Goal: Information Seeking & Learning: Compare options

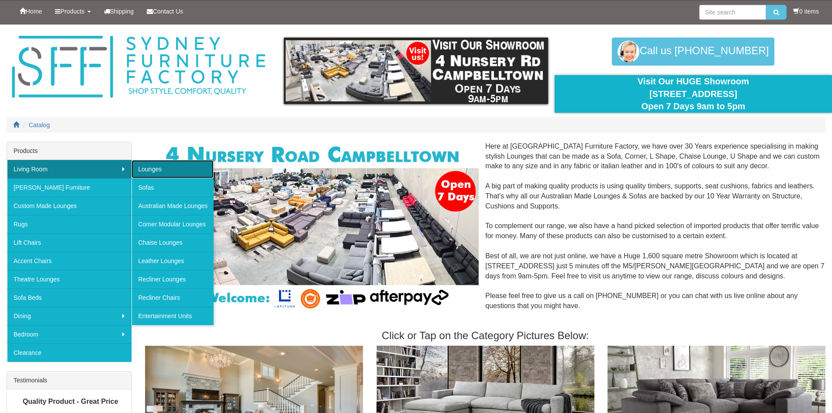
click at [155, 167] on link "Lounges" at bounding box center [172, 169] width 82 height 18
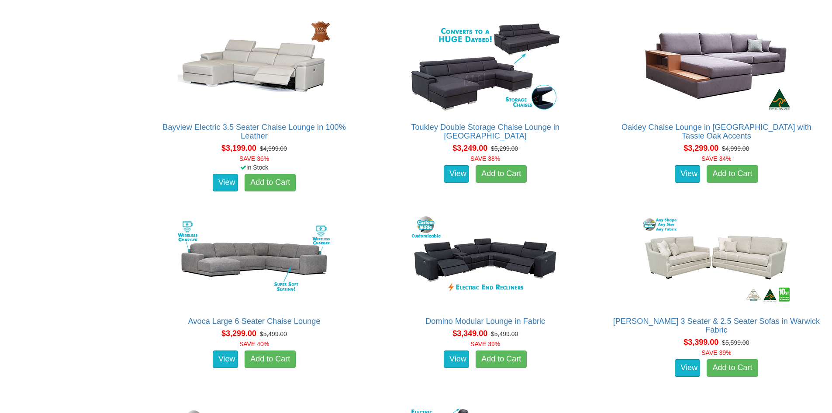
scroll to position [3966, 0]
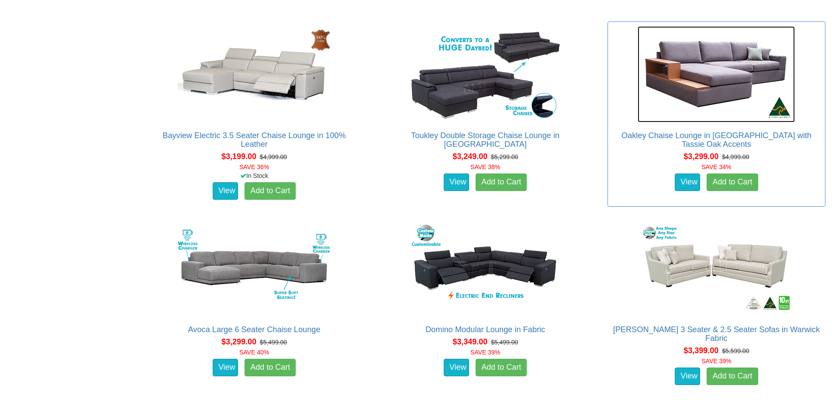
click at [684, 74] on img at bounding box center [715, 74] width 157 height 96
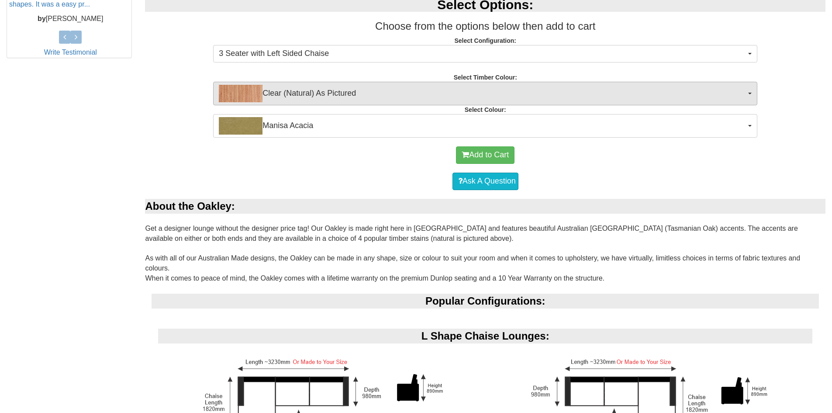
scroll to position [437, 0]
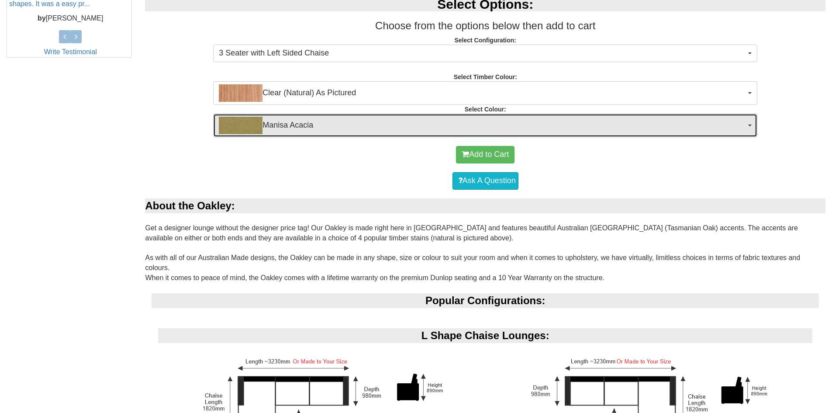
click at [717, 124] on span "Manisa Acacia" at bounding box center [482, 125] width 527 height 17
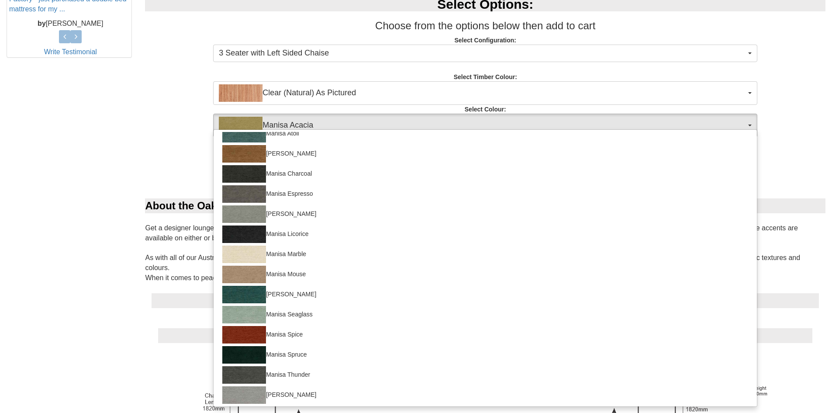
scroll to position [69, 0]
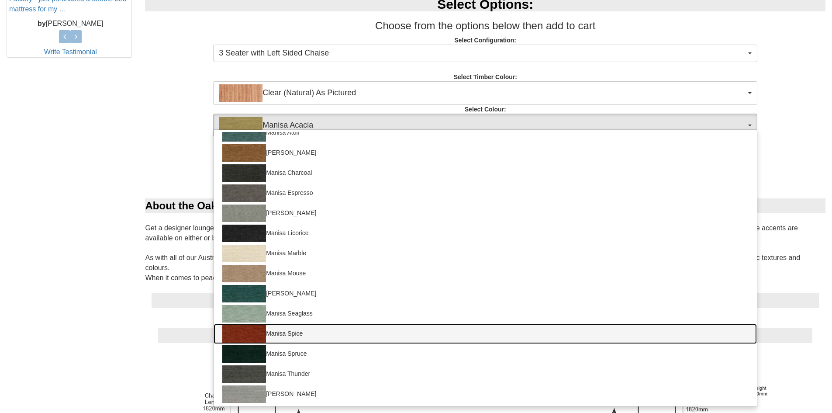
click at [254, 335] on img at bounding box center [244, 333] width 44 height 17
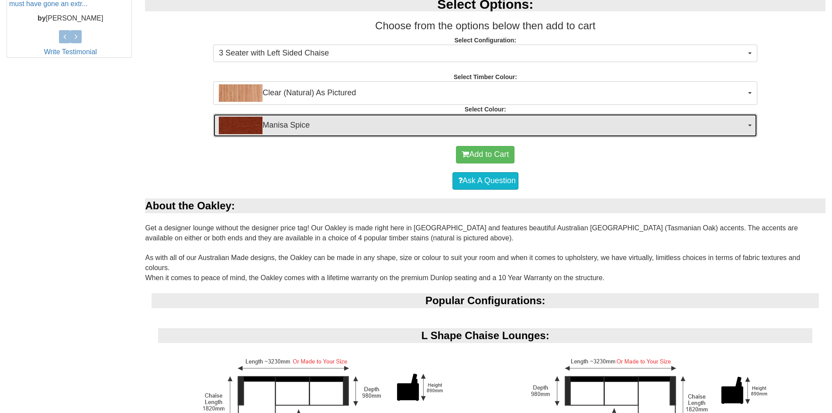
click at [422, 125] on span "Manisa Spice" at bounding box center [482, 125] width 527 height 17
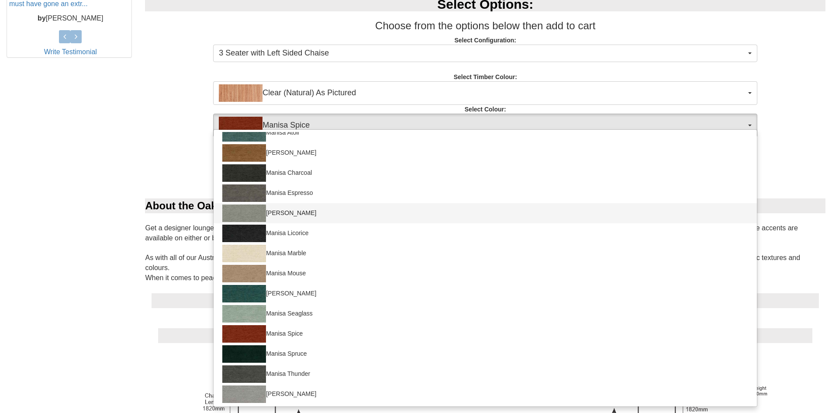
click at [247, 210] on img at bounding box center [244, 212] width 44 height 17
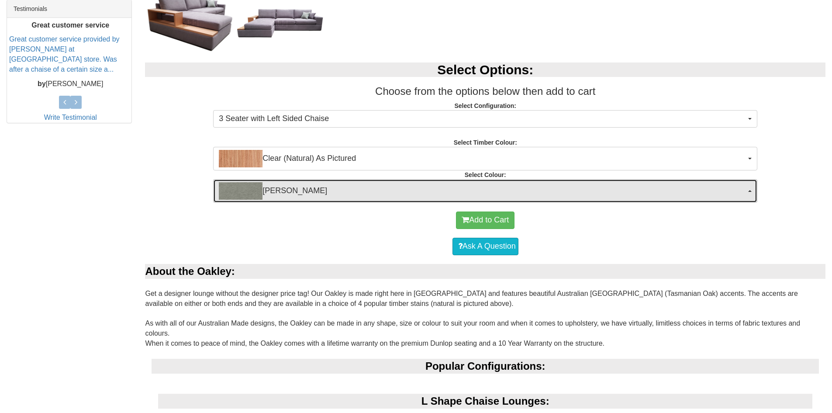
scroll to position [306, 0]
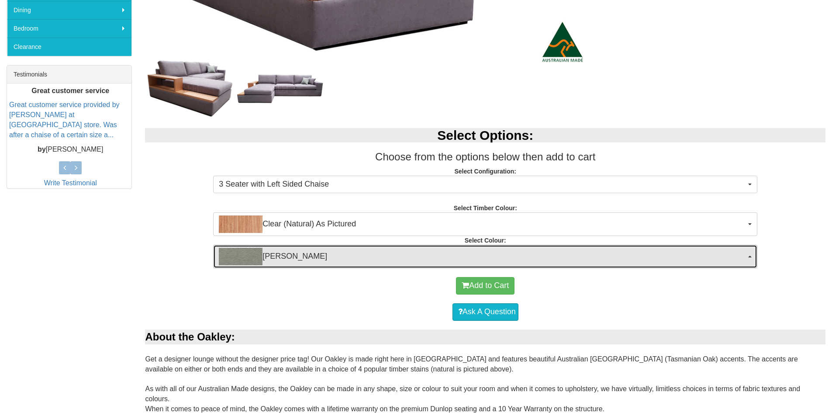
click at [324, 252] on span "Manisa Fossil" at bounding box center [482, 256] width 527 height 17
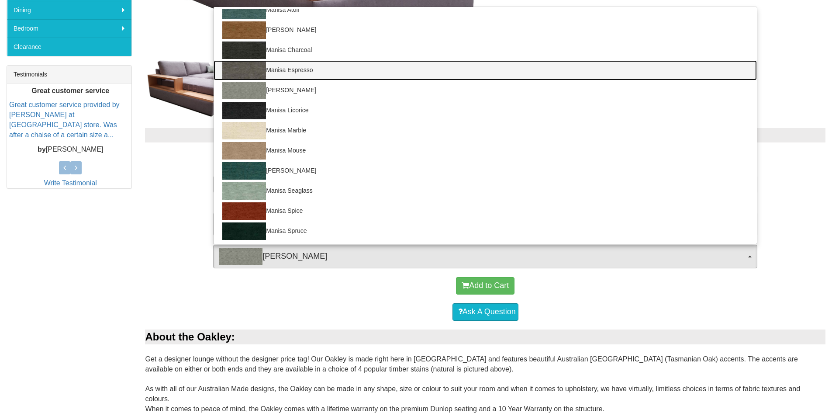
click at [309, 62] on link "Manisa Espresso" at bounding box center [484, 70] width 543 height 20
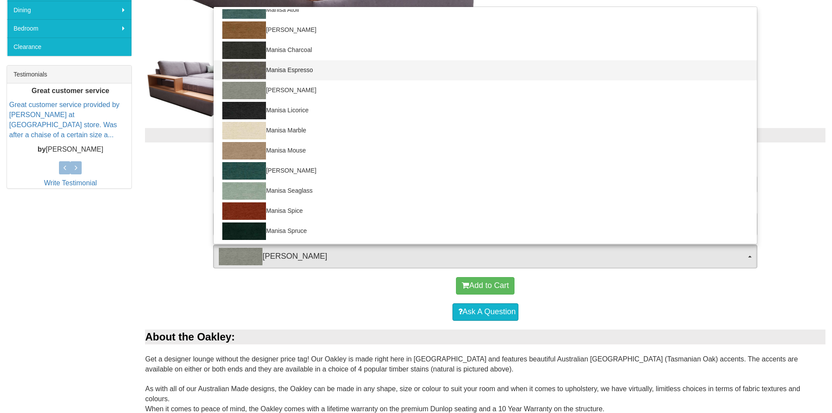
select select "1524"
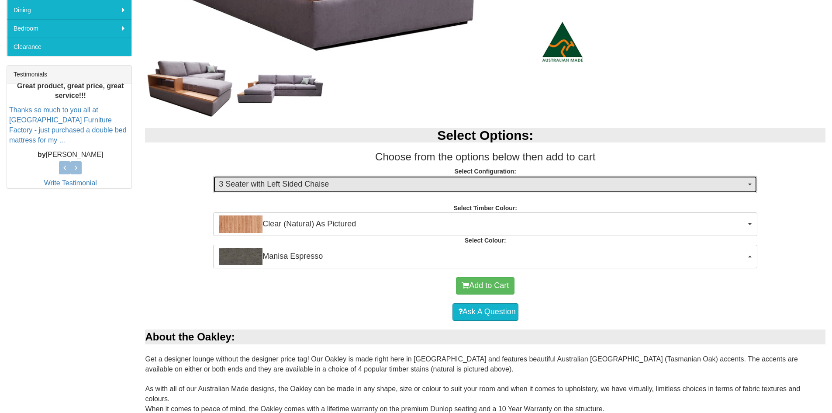
click at [368, 181] on span "3 Seater with Left Sided Chaise" at bounding box center [482, 184] width 527 height 11
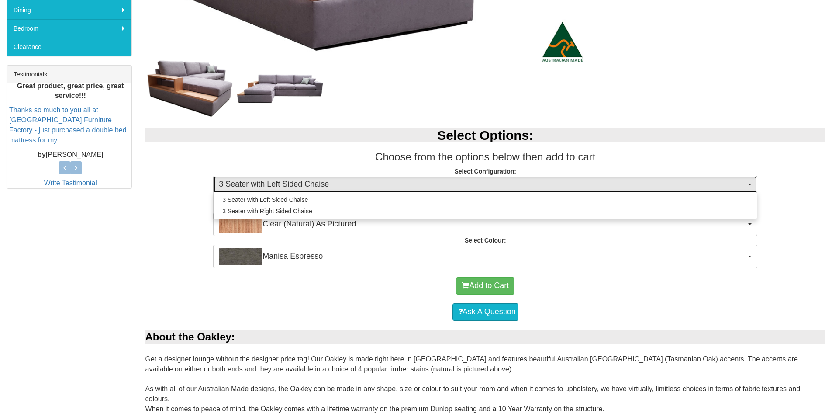
click at [368, 181] on span "3 Seater with Left Sided Chaise" at bounding box center [482, 184] width 527 height 11
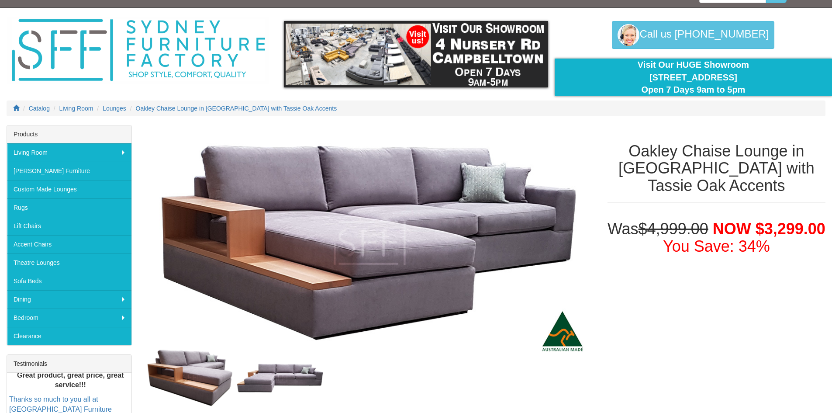
scroll to position [0, 0]
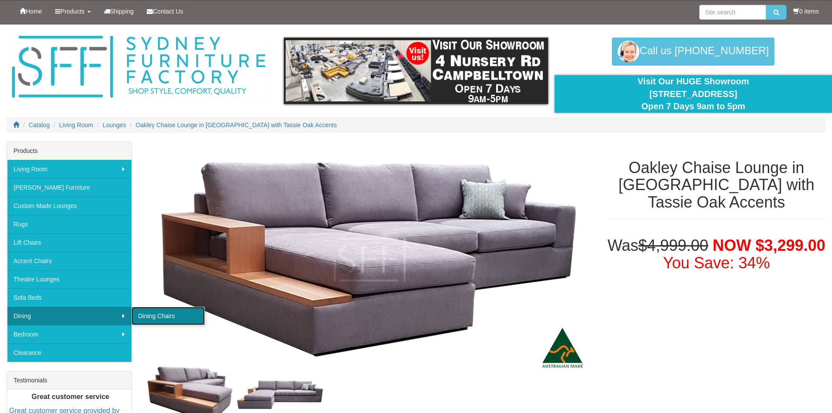
click at [165, 320] on link "Dining Chairs" at bounding box center [167, 315] width 73 height 18
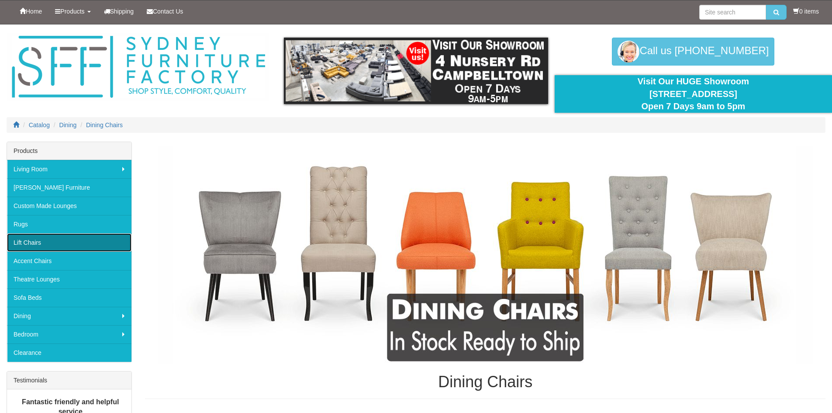
click at [19, 236] on link "Lift Chairs" at bounding box center [69, 242] width 124 height 18
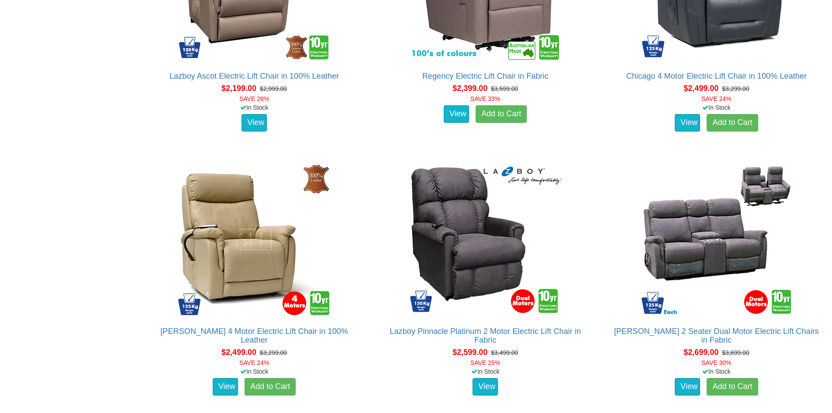
scroll to position [1601, 0]
